Goal: Find contact information: Find contact information

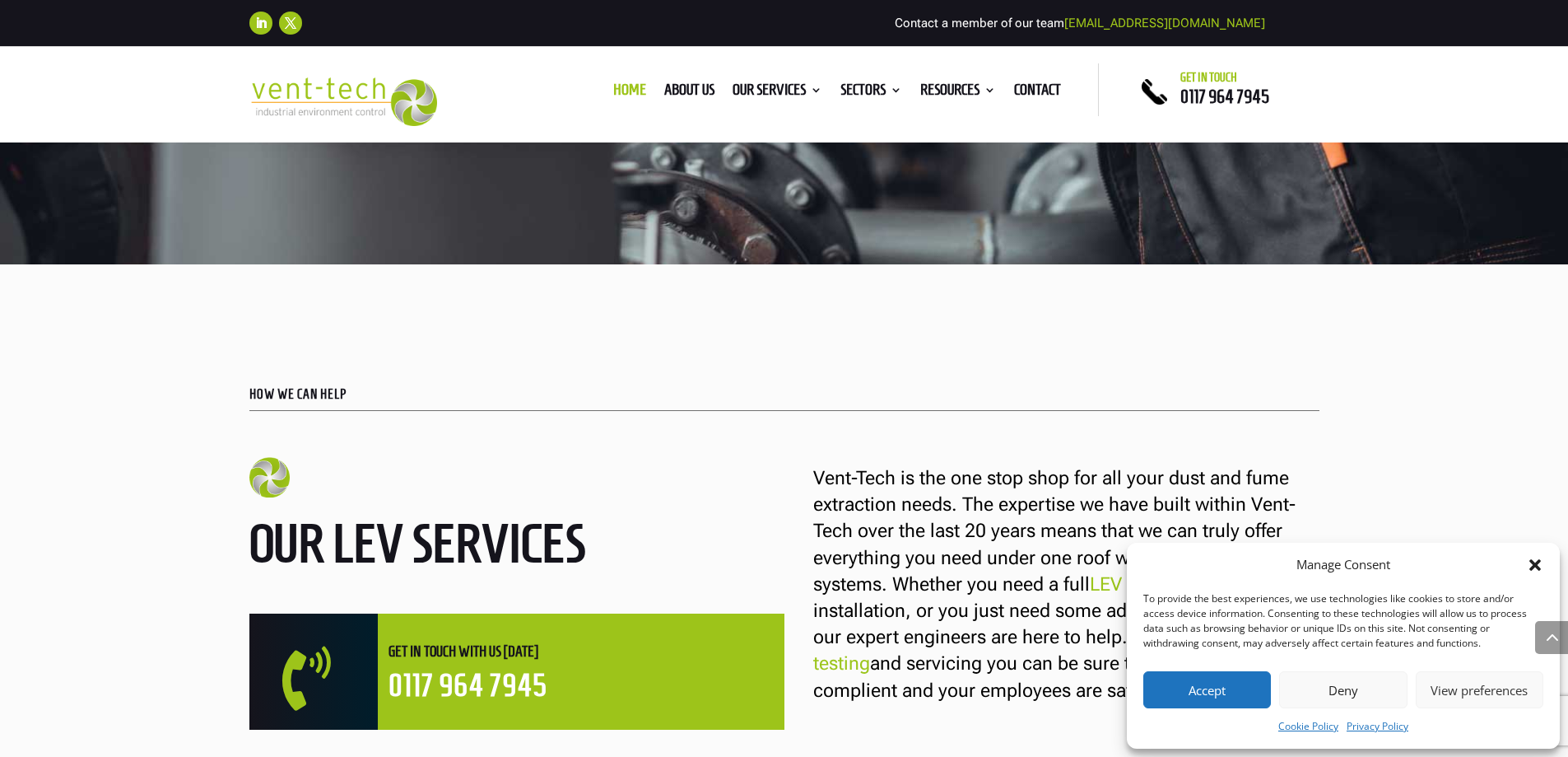
scroll to position [762, 0]
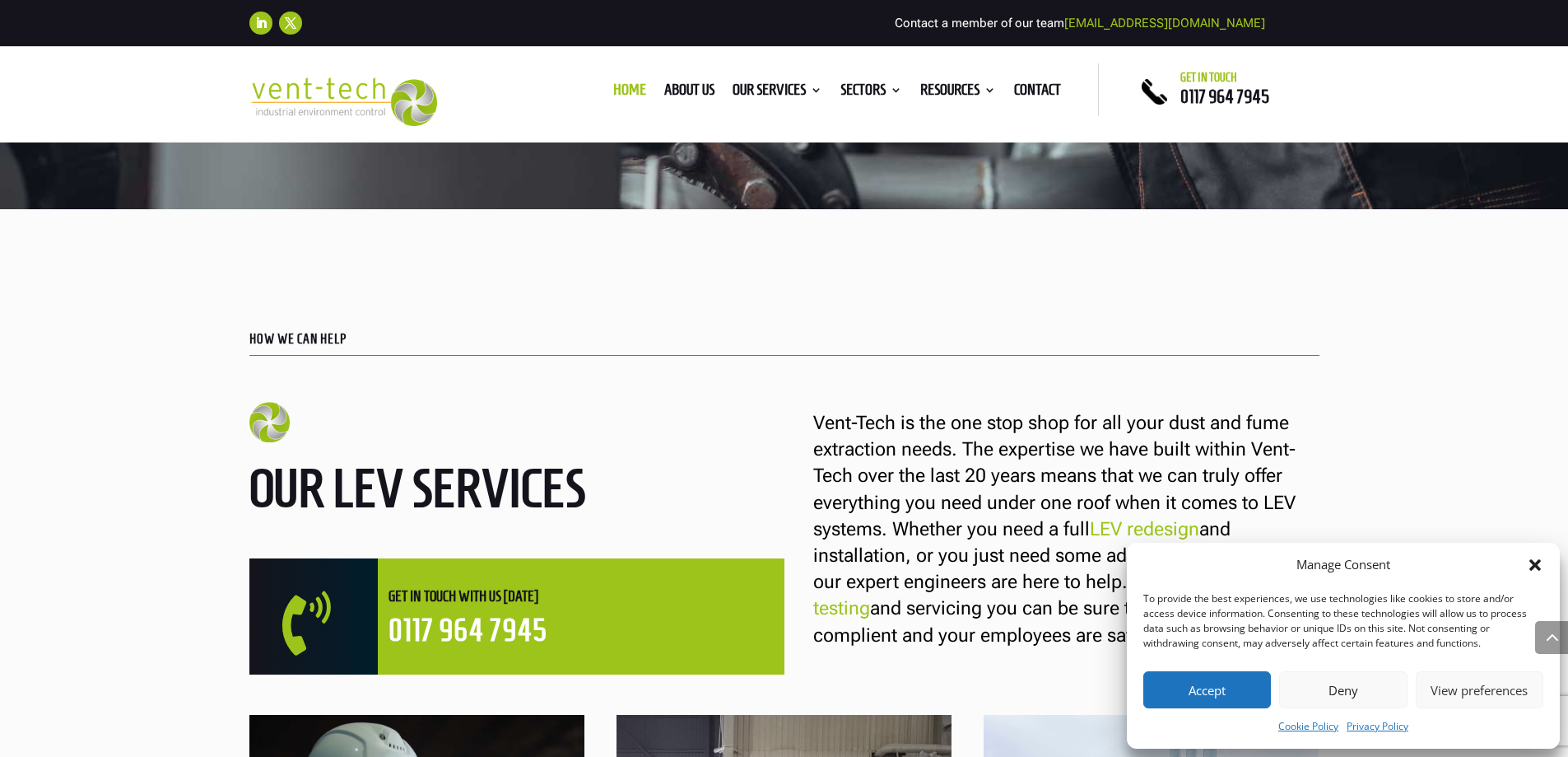
click at [1325, 699] on button "Deny" at bounding box center [1343, 690] width 128 height 37
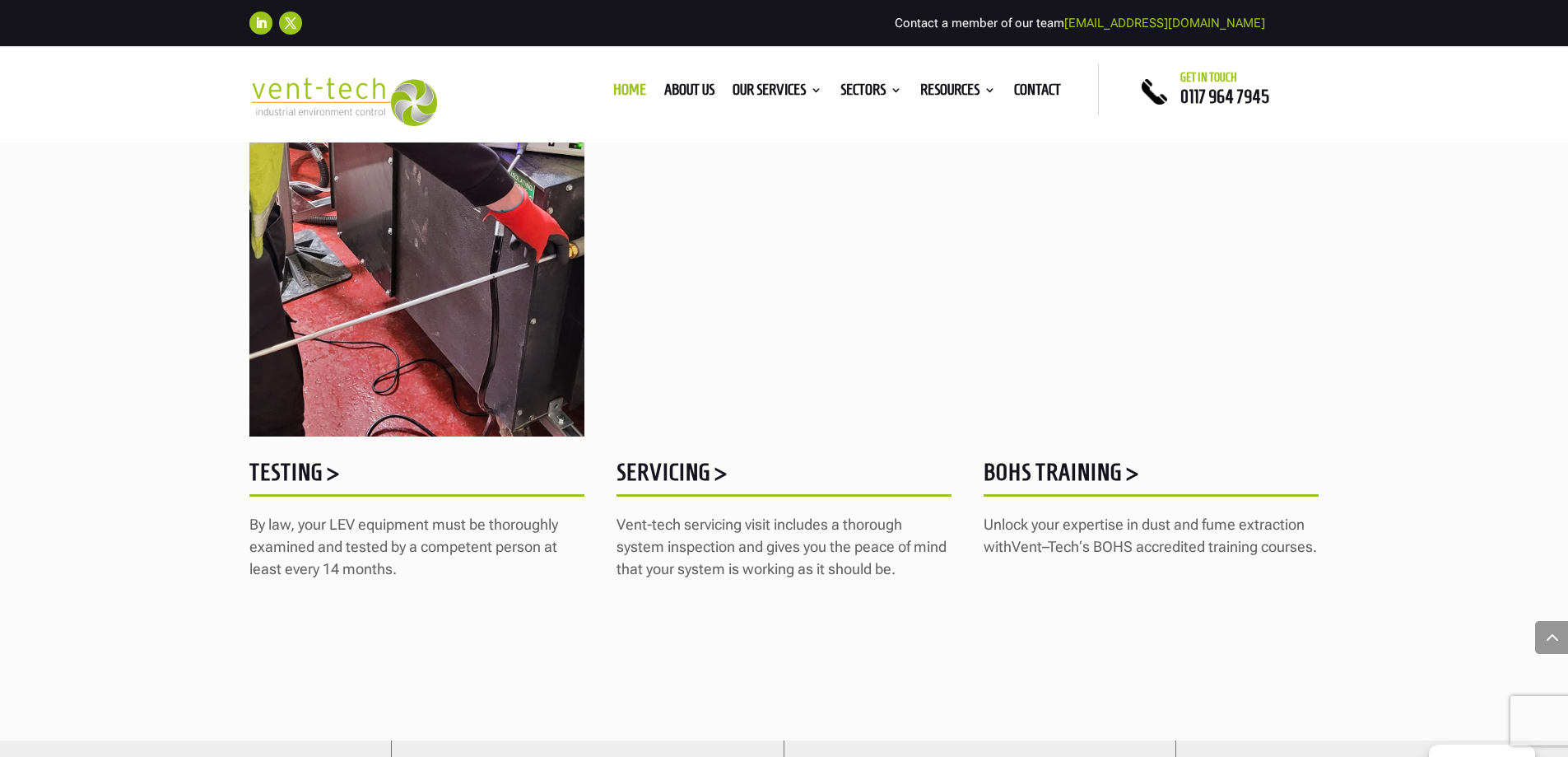
scroll to position [2079, 0]
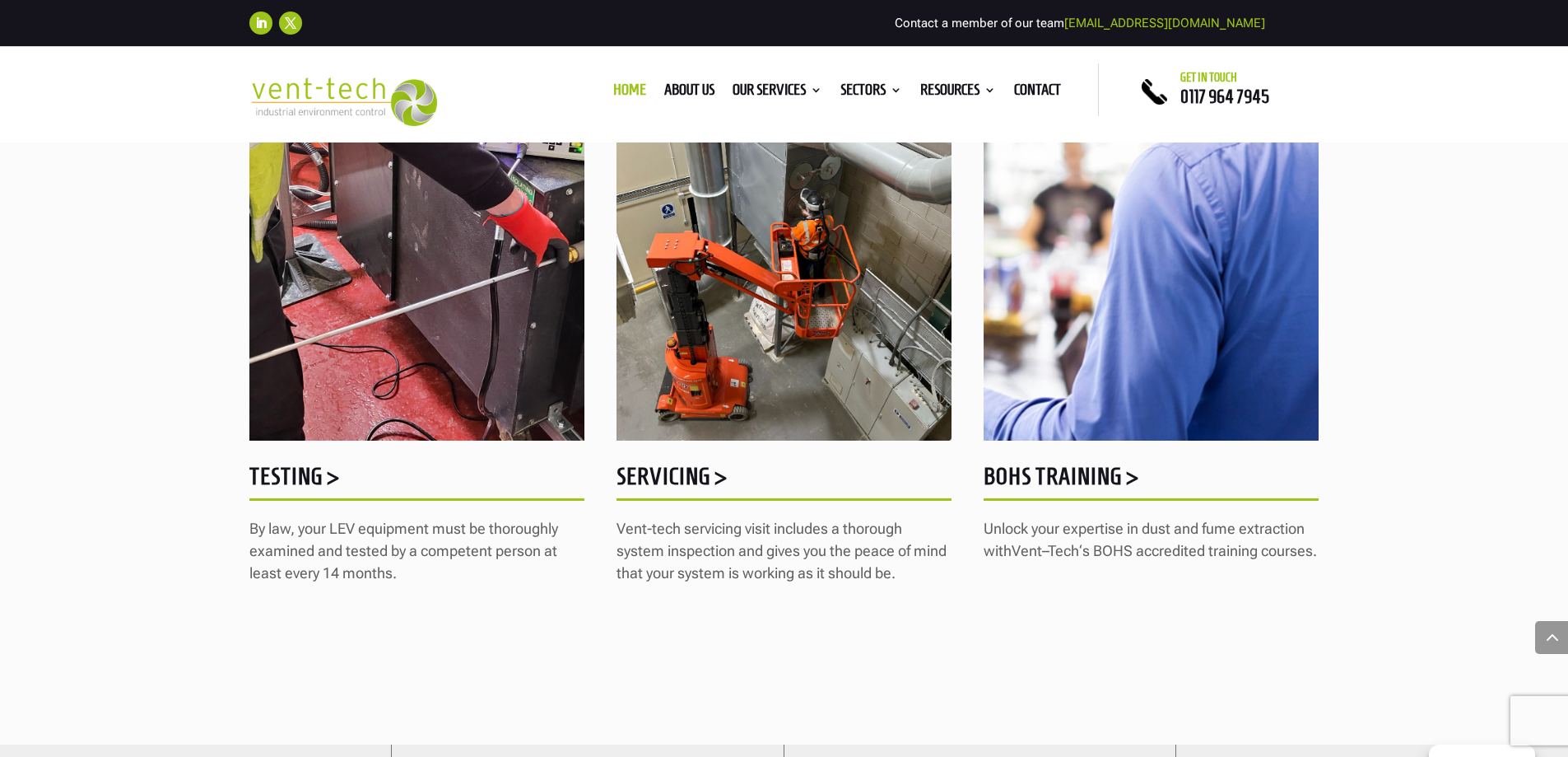
click at [1081, 474] on h5 "BOHS Training >" at bounding box center [1151, 480] width 335 height 32
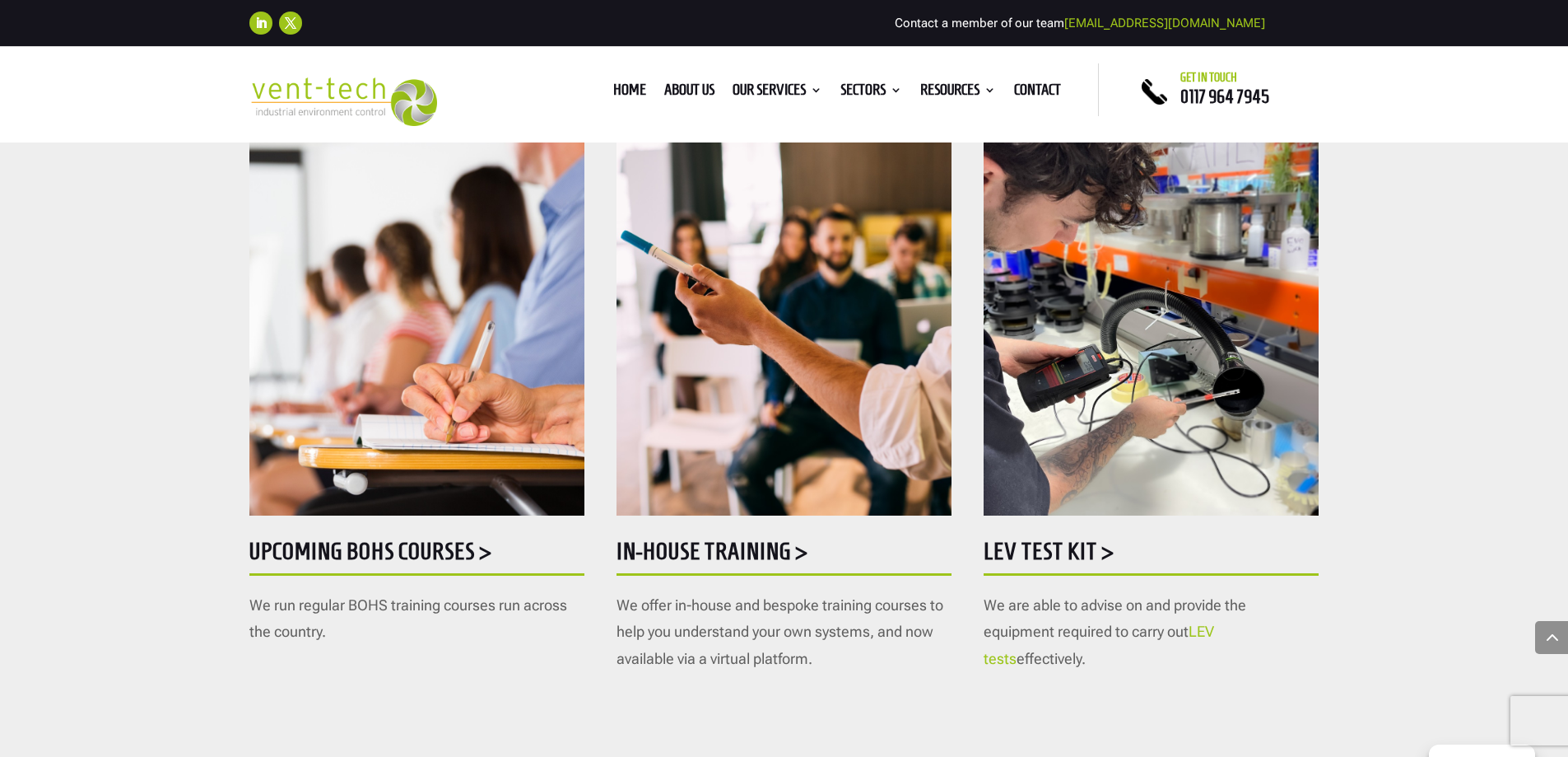
scroll to position [803, 0]
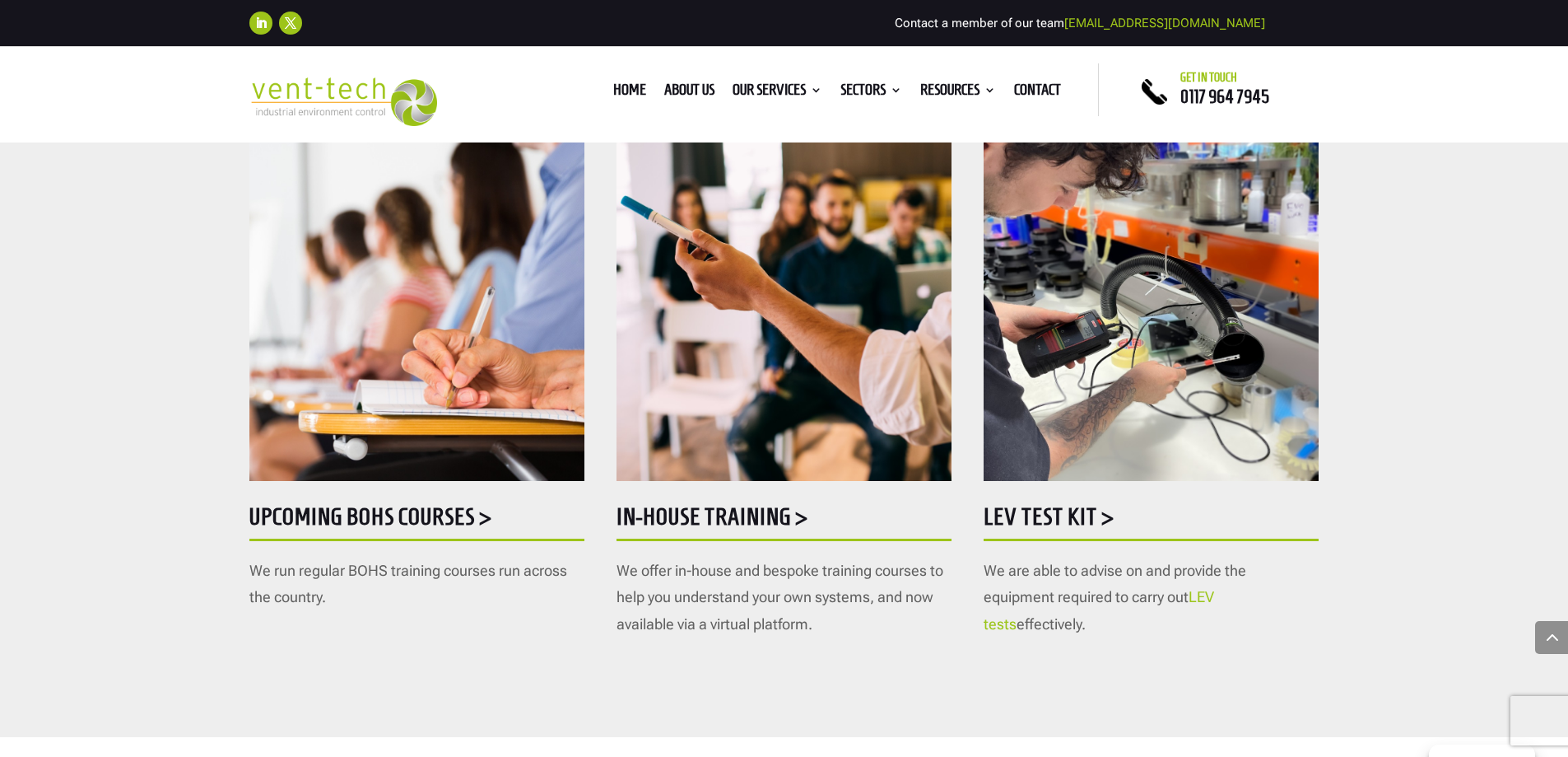
click at [406, 520] on h5 "Upcoming BOHS courses >" at bounding box center [417, 521] width 335 height 32
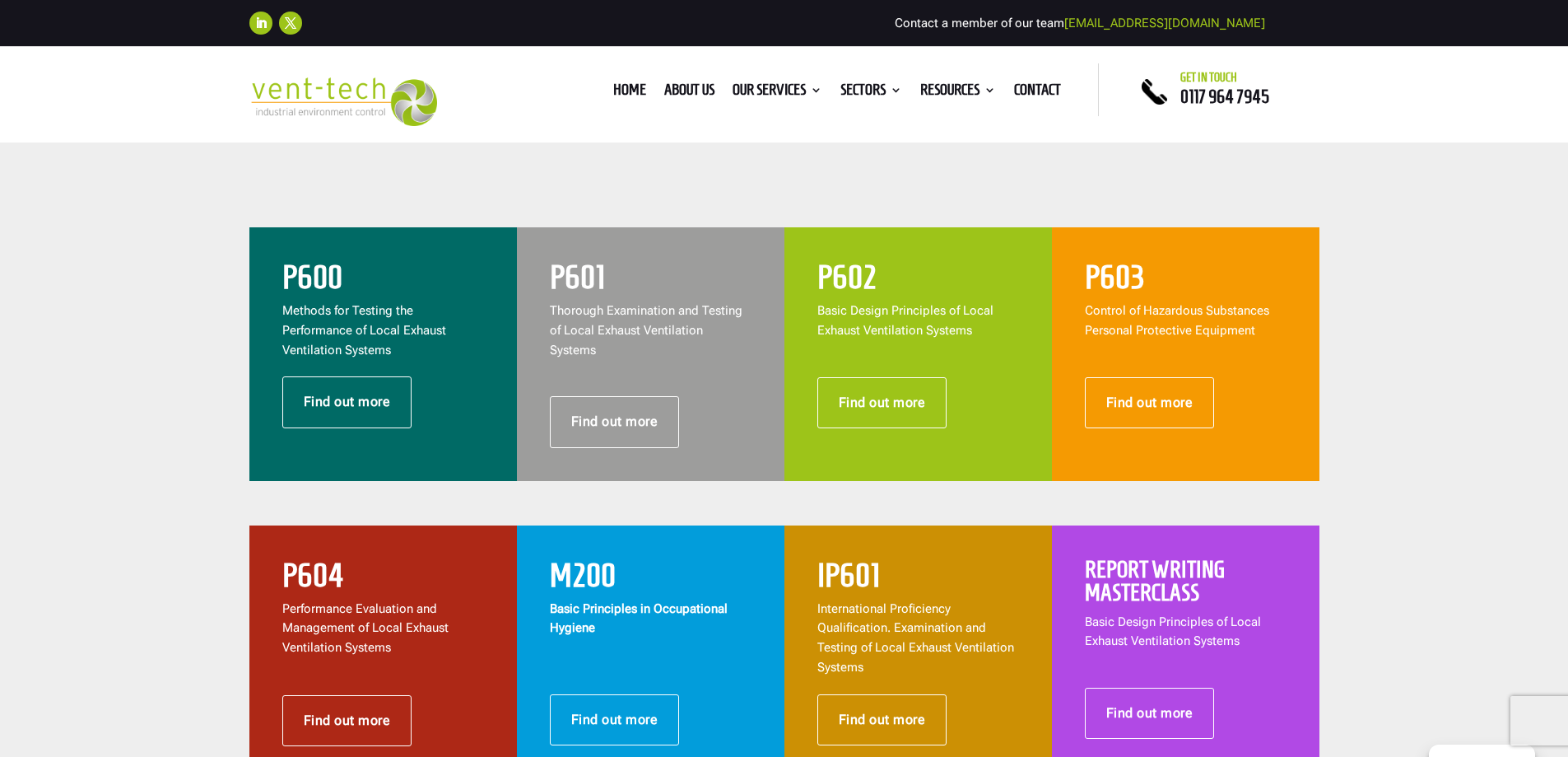
scroll to position [659, 0]
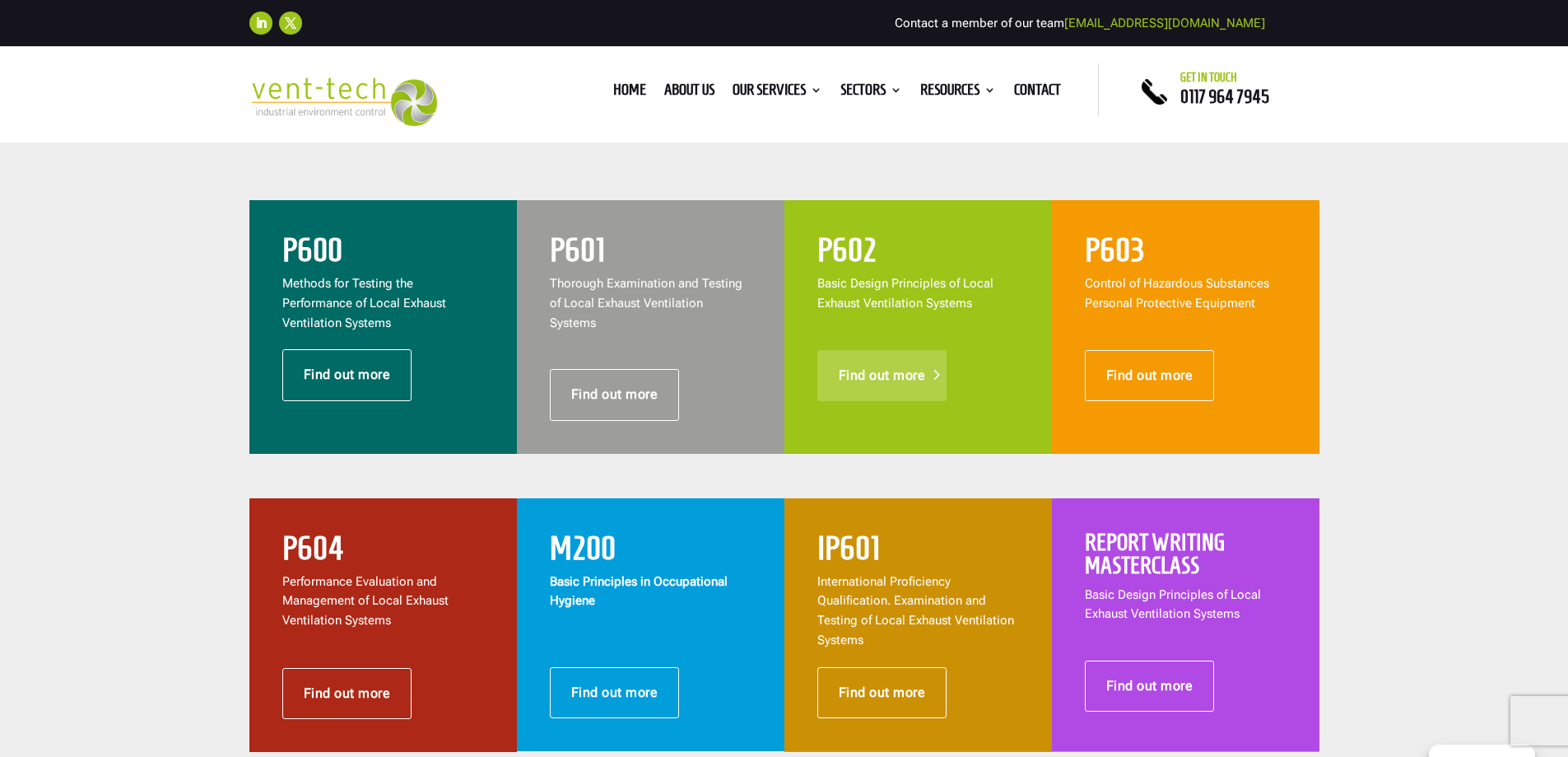
click at [882, 372] on link "Find out more" at bounding box center [882, 375] width 130 height 51
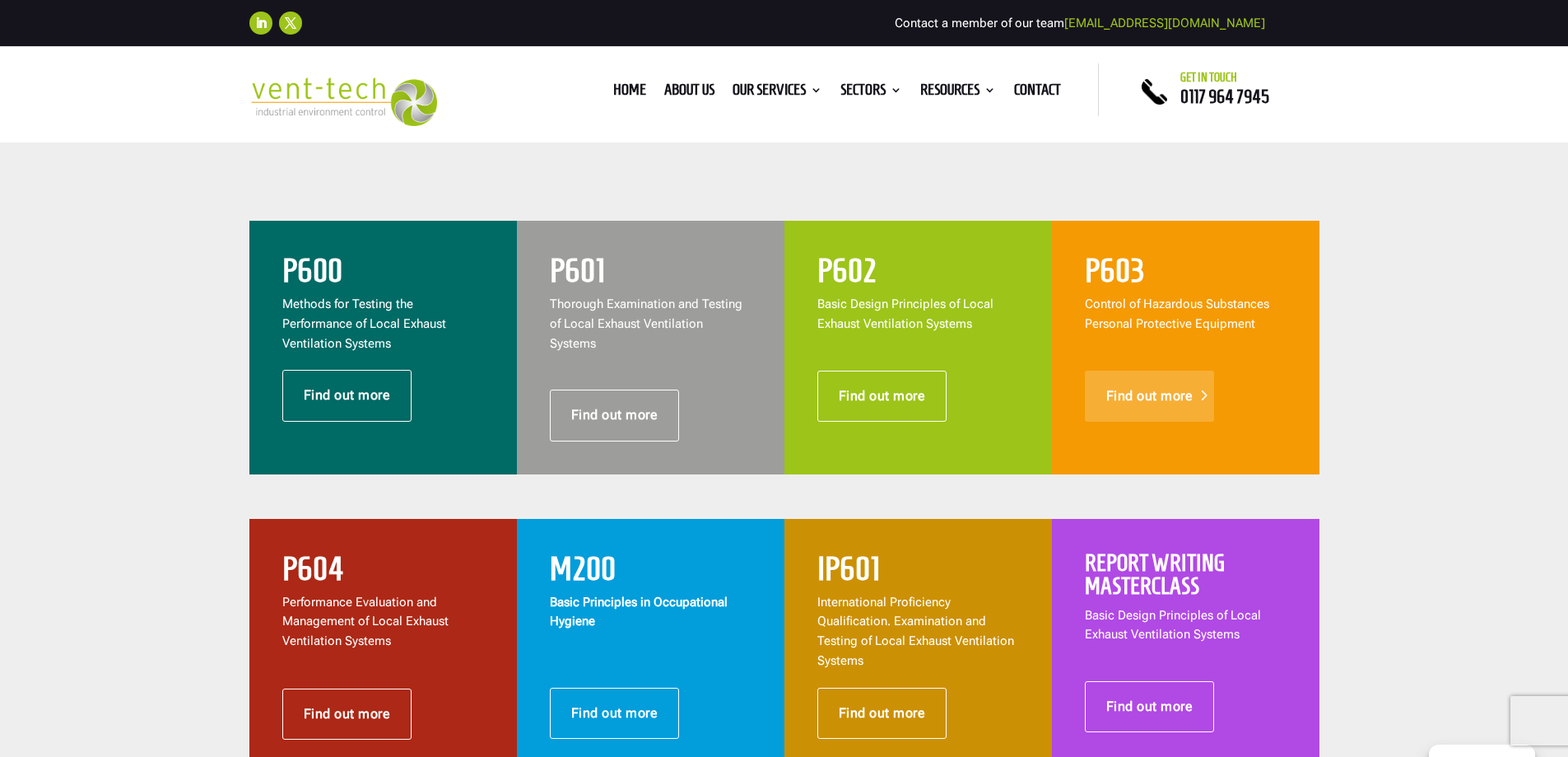
scroll to position [618, 0]
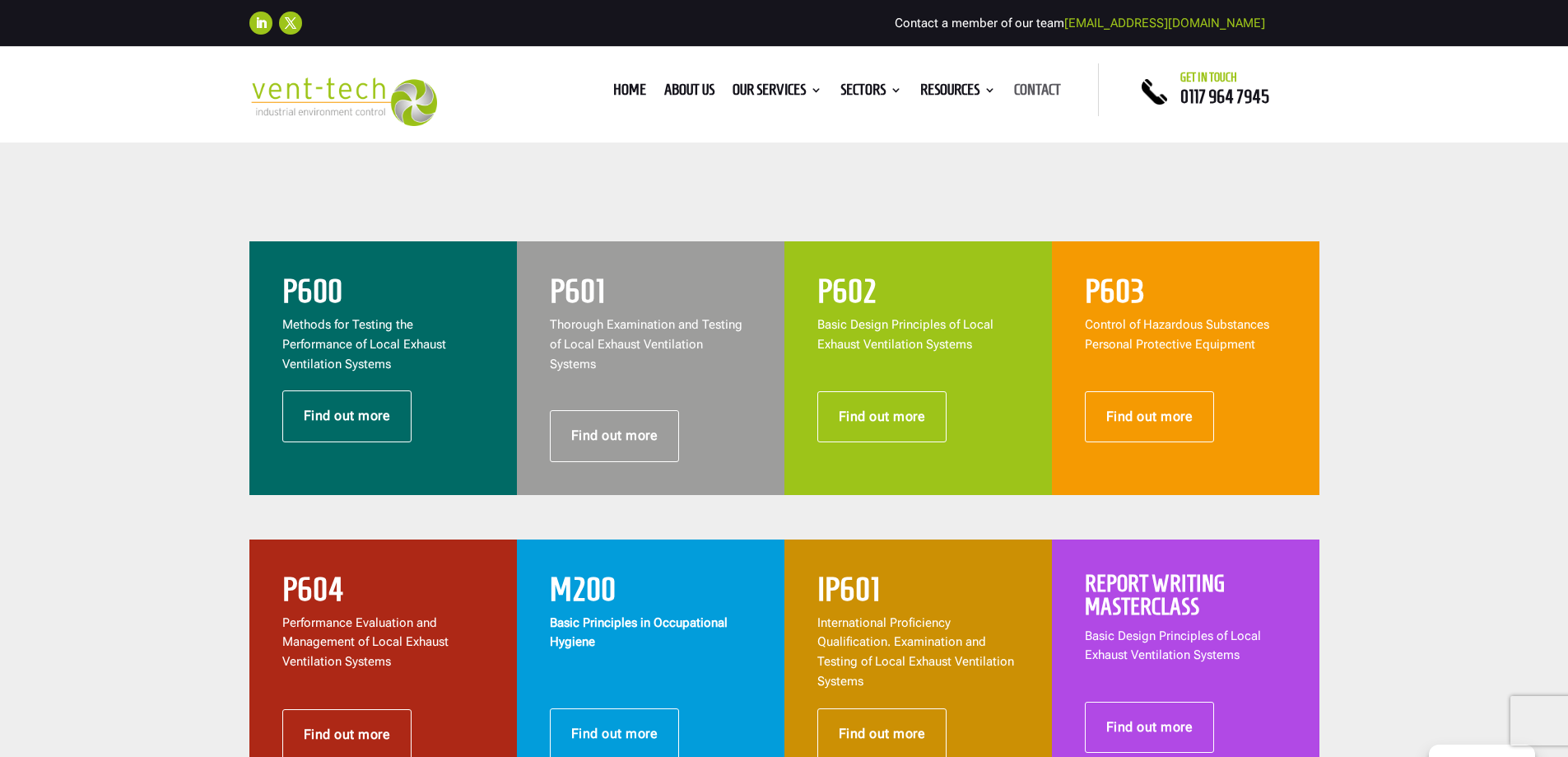
click at [1035, 88] on link "Contact" at bounding box center [1037, 93] width 47 height 18
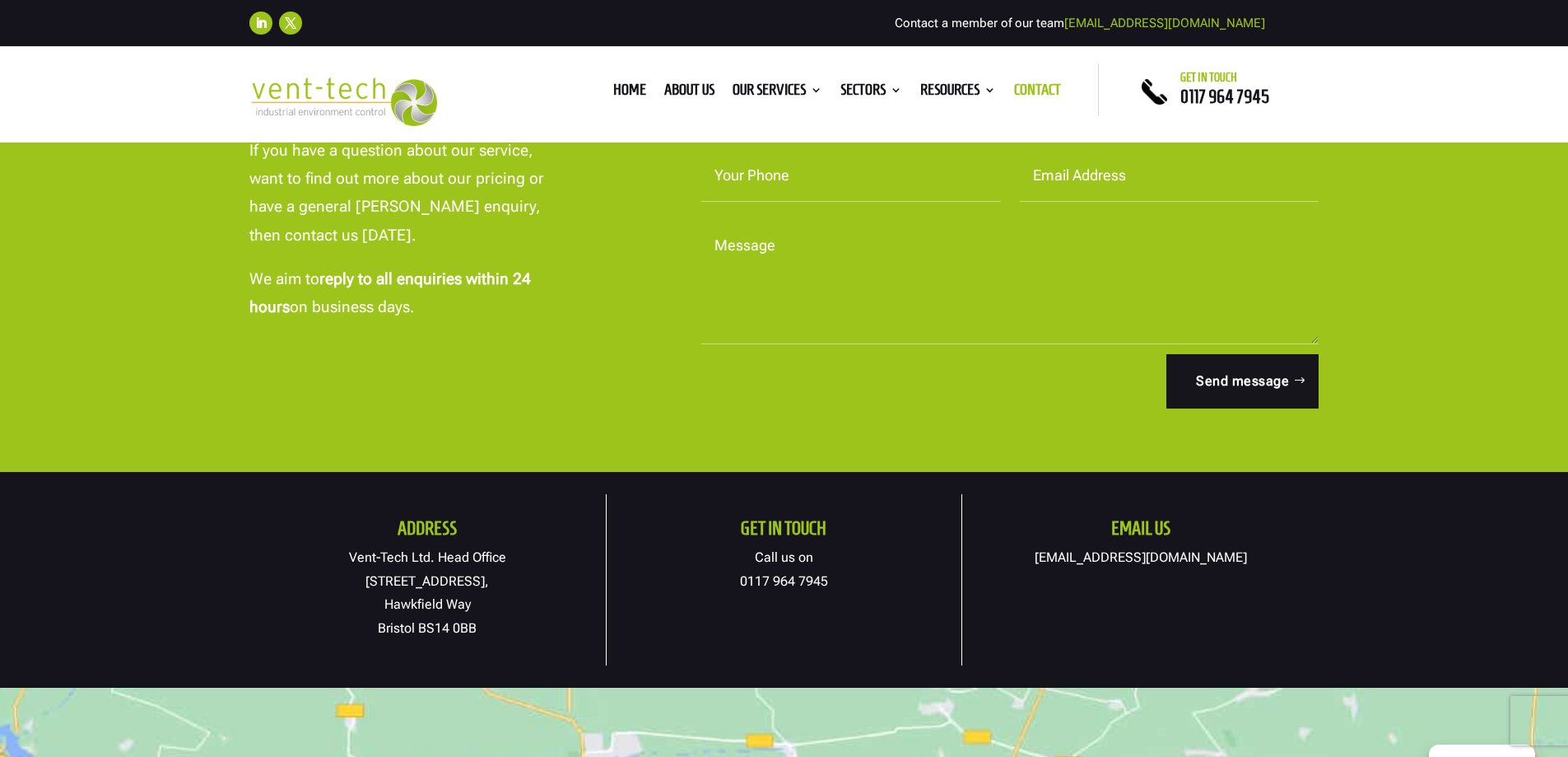
scroll to position [618, 0]
click at [478, 628] on p "Vent-Tech Ltd. Head Office [STREET_ADDRESS]" at bounding box center [427, 592] width 356 height 94
drag, startPoint x: 476, startPoint y: 625, endPoint x: 421, endPoint y: 628, distance: 55.1
click at [421, 628] on p "Vent-Tech Ltd. Head Office [STREET_ADDRESS]" at bounding box center [427, 592] width 356 height 94
copy p "BS14 0BB"
